Goal: Contribute content

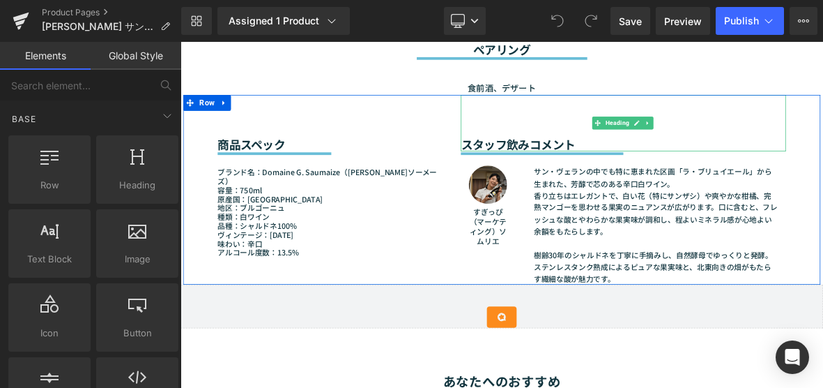
scroll to position [1255, 0]
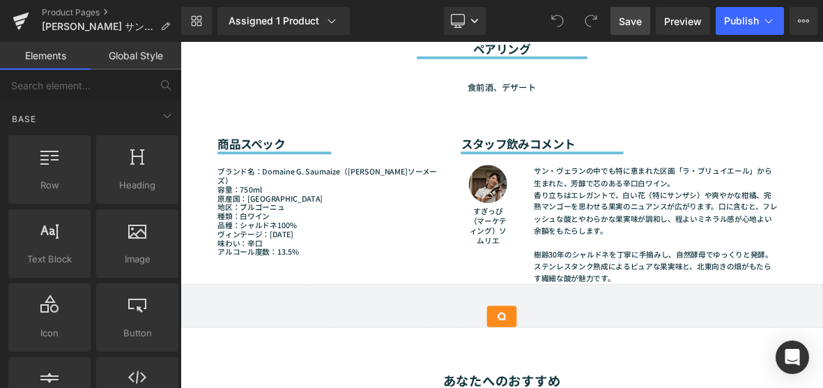
click at [629, 24] on span "Save" at bounding box center [630, 21] width 23 height 15
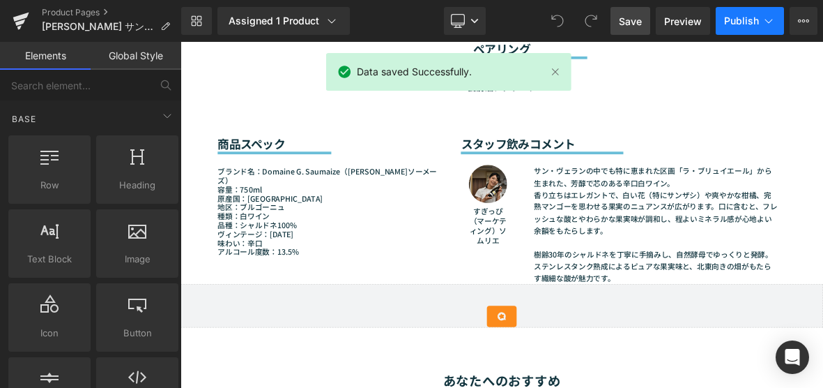
click at [769, 22] on icon at bounding box center [769, 21] width 14 height 14
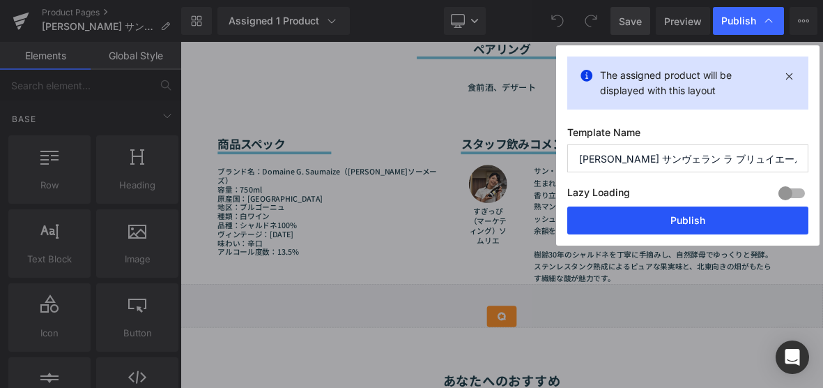
click at [732, 216] on button "Publish" at bounding box center [688, 220] width 241 height 28
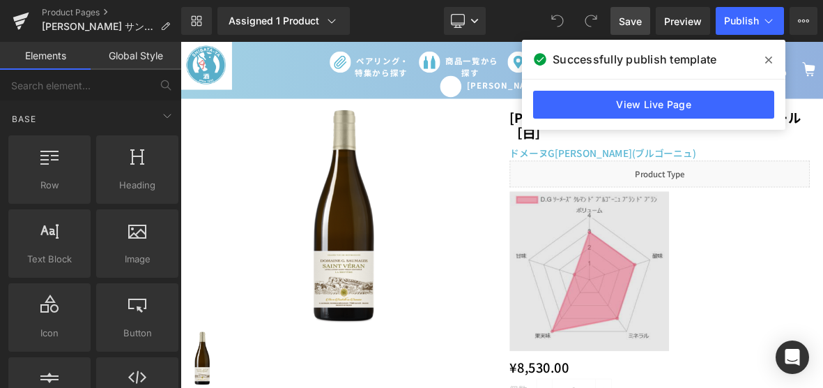
scroll to position [0, 0]
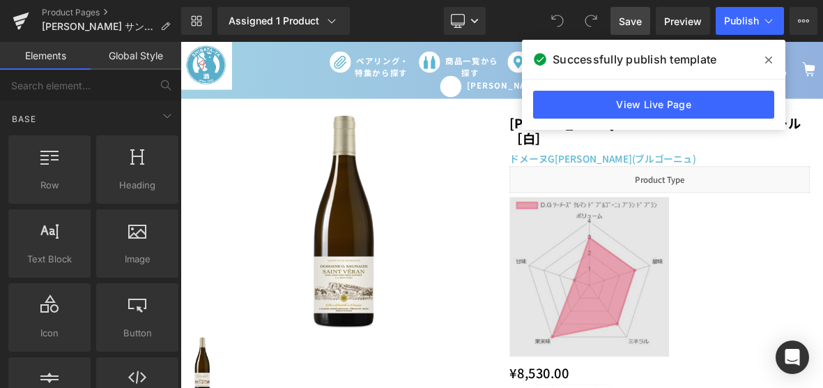
click at [753, 351] on img at bounding box center [717, 349] width 209 height 209
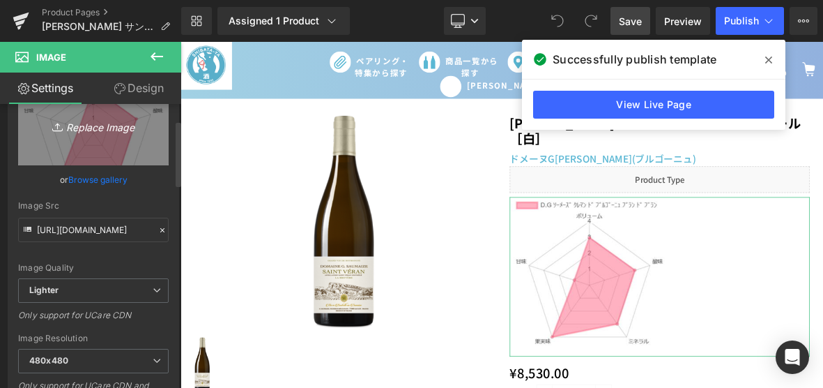
click at [86, 146] on link "Replace Image" at bounding box center [93, 125] width 151 height 80
type input "C:\fakepath\chart.png"
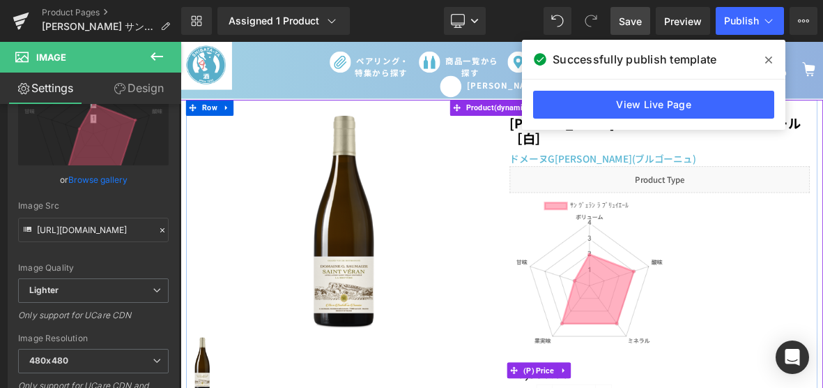
type input "https://ucarecdn.com/2a492025-19c8-4da2-bd15-120a5a7e1e2c/-/format/auto/-/previ…"
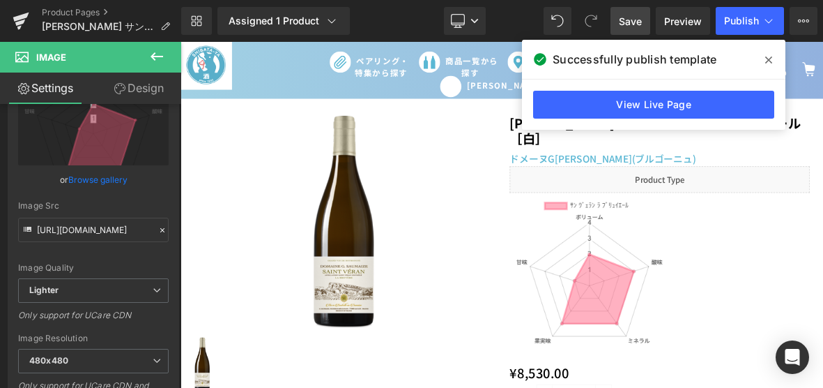
click at [773, 61] on span at bounding box center [769, 60] width 22 height 22
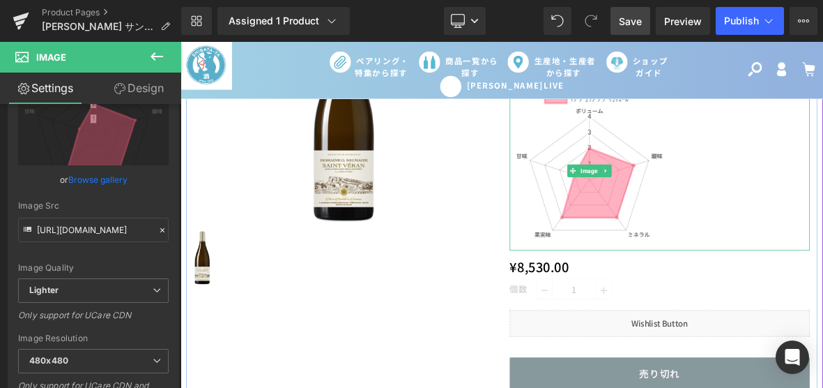
scroll to position [70, 0]
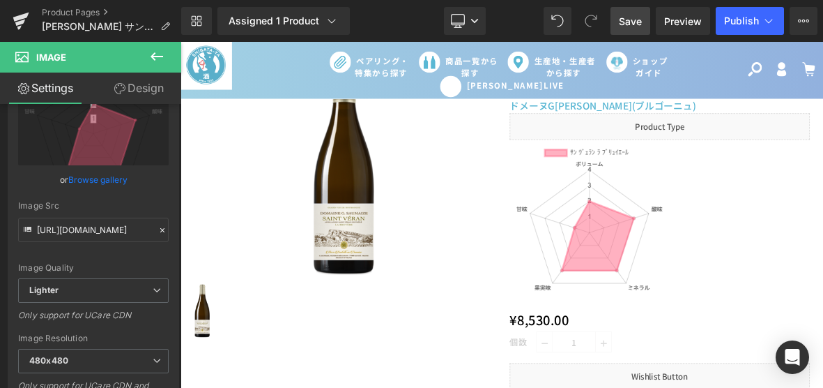
drag, startPoint x: 635, startPoint y: 26, endPoint x: 630, endPoint y: 82, distance: 56.7
click at [635, 26] on span "Save" at bounding box center [630, 21] width 23 height 15
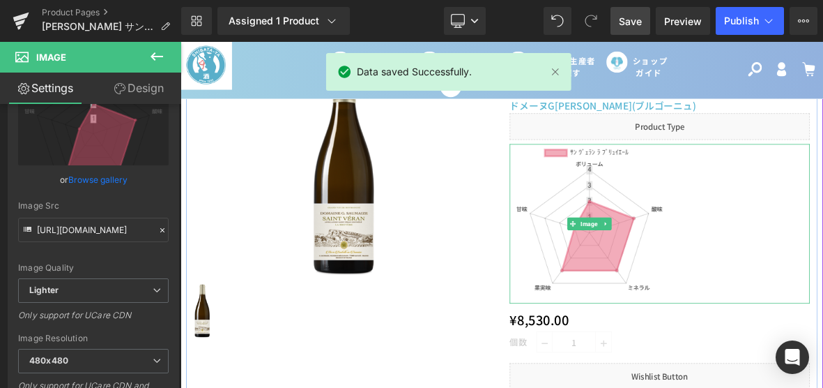
scroll to position [0, 0]
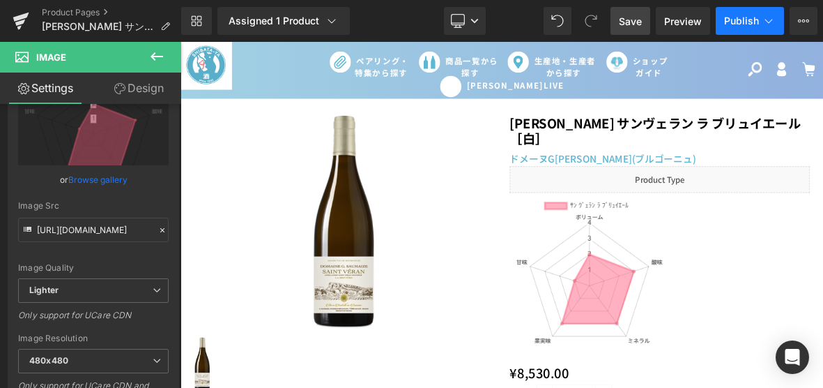
click at [743, 24] on span "Publish" at bounding box center [741, 20] width 35 height 11
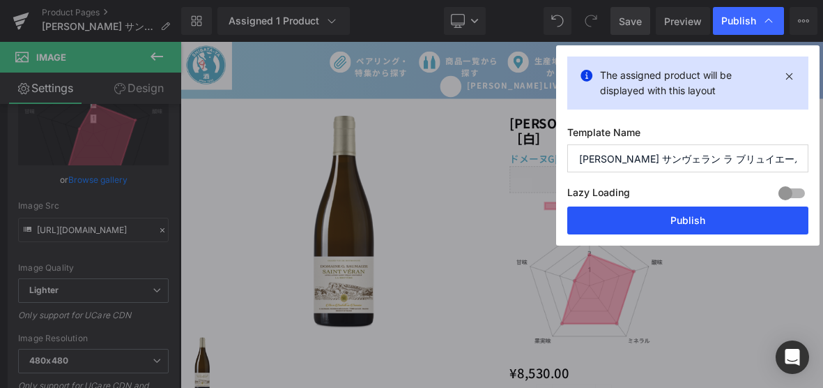
click at [676, 228] on button "Publish" at bounding box center [688, 220] width 241 height 28
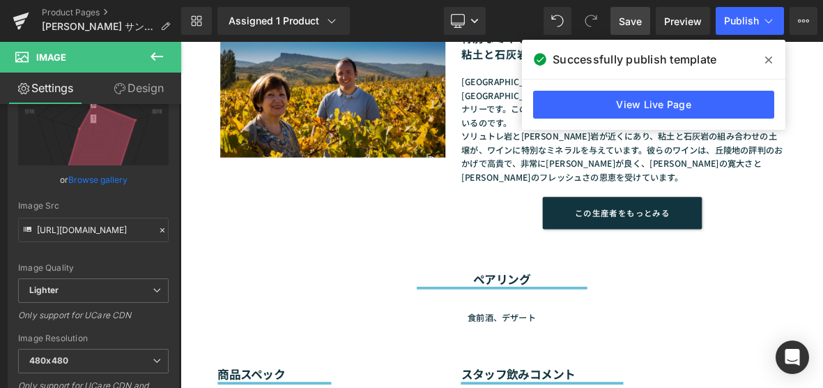
scroll to position [1046, 0]
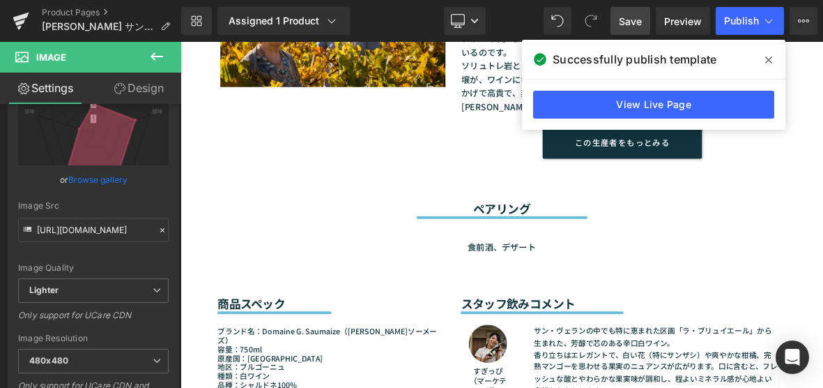
click at [615, 302] on p "食前酒、デザート" at bounding box center [602, 311] width 746 height 18
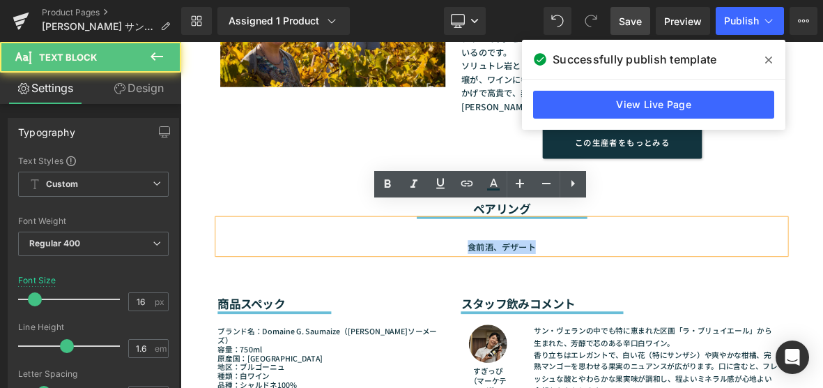
drag, startPoint x: 651, startPoint y: 289, endPoint x: 545, endPoint y: 290, distance: 106.0
click at [545, 302] on p "食前酒、デザート" at bounding box center [602, 311] width 746 height 18
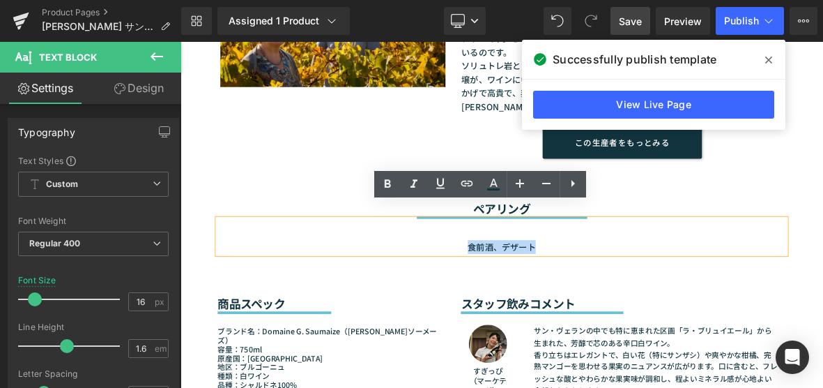
paste div
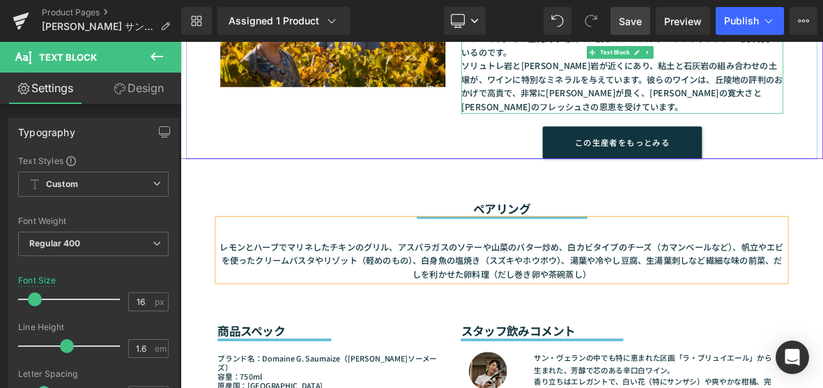
click at [624, 31] on link "Save" at bounding box center [631, 21] width 40 height 28
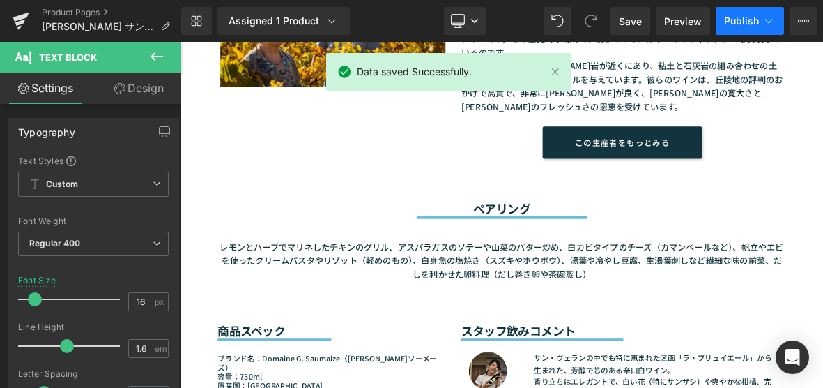
click at [729, 22] on span "Publish" at bounding box center [741, 20] width 35 height 11
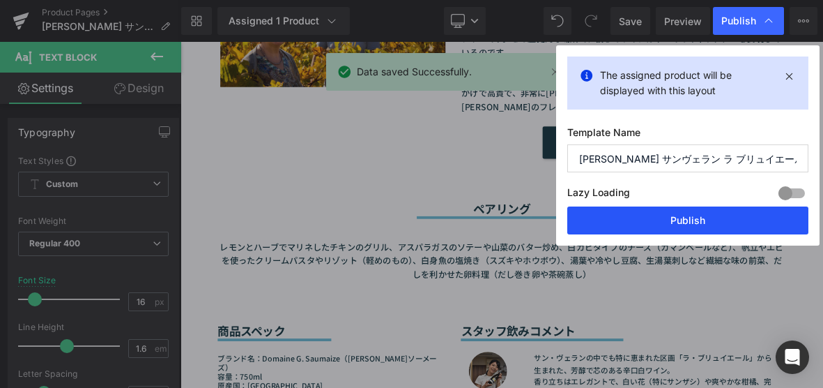
drag, startPoint x: 682, startPoint y: 231, endPoint x: 655, endPoint y: 238, distance: 27.2
click at [682, 231] on button "Publish" at bounding box center [688, 220] width 241 height 28
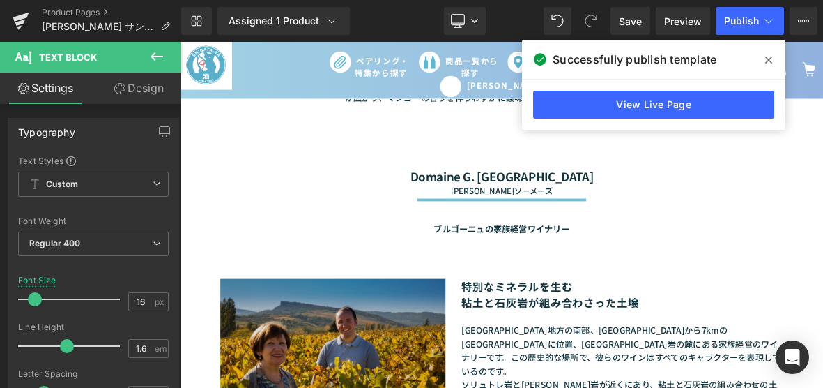
scroll to position [349, 0]
